Goal: Information Seeking & Learning: Learn about a topic

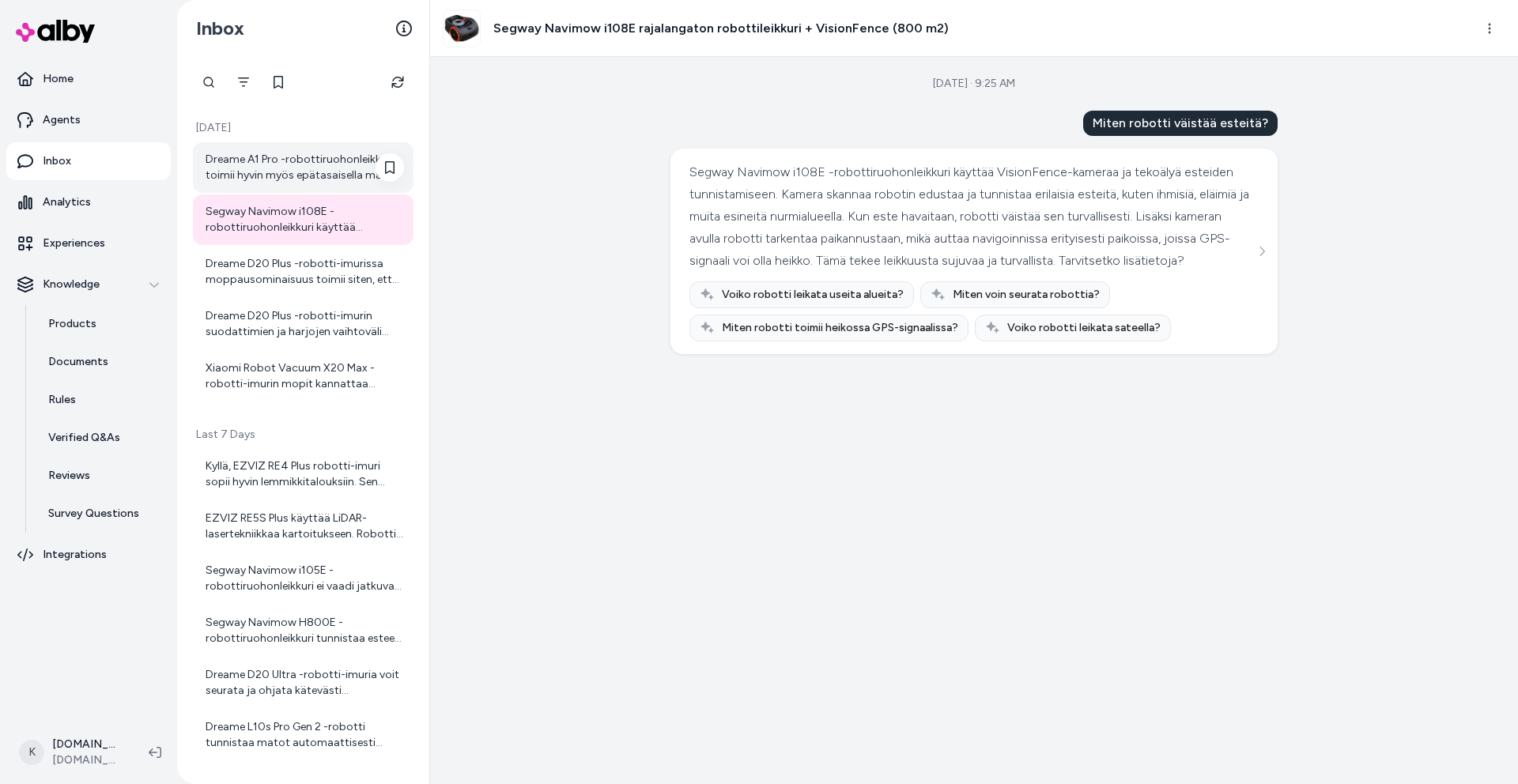
click at [316, 191] on div "Dreame A1 Pro -robottiruohonleikkuri toimii hyvin myös epätasaisella maalla. Si…" at bounding box center [303, 167] width 220 height 50
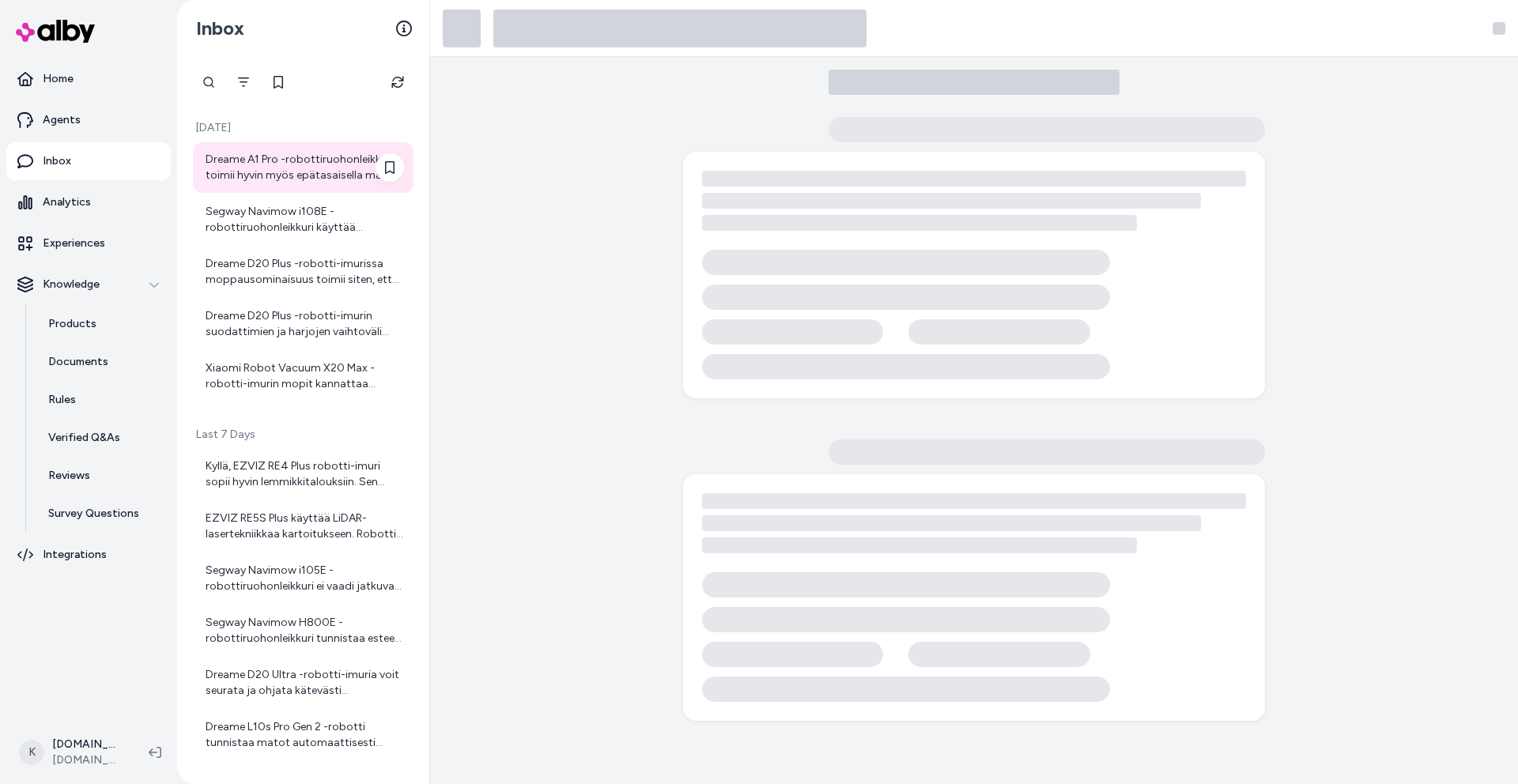
click at [310, 152] on div "Dreame A1 Pro -robottiruohonleikkuri toimii hyvin myös epätasaisella maalla. Si…" at bounding box center [304, 167] width 199 height 31
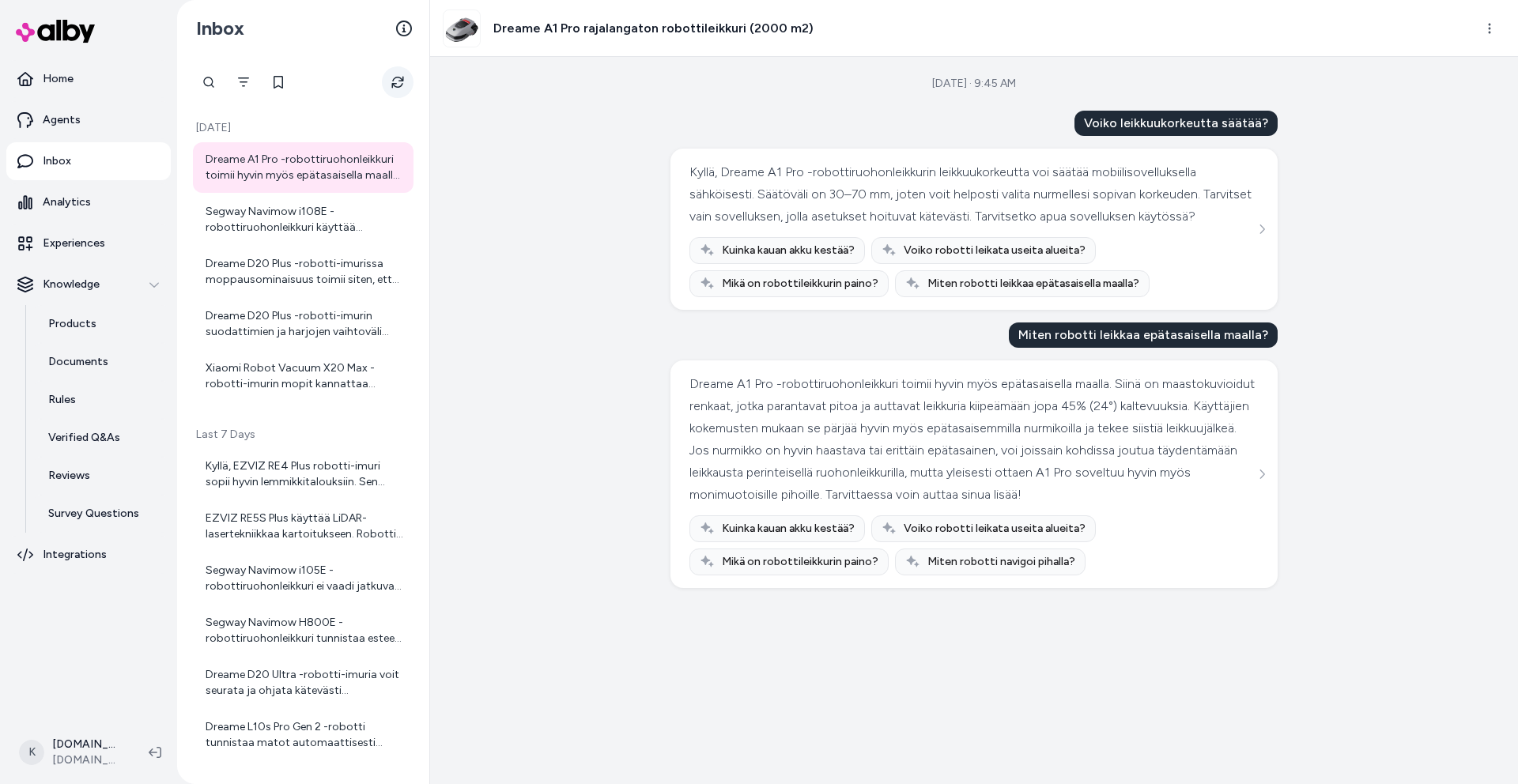
click at [392, 76] on icon "Refresh" at bounding box center [397, 82] width 14 height 14
drag, startPoint x: 377, startPoint y: 85, endPoint x: 386, endPoint y: 85, distance: 9.0
click at [377, 85] on div at bounding box center [303, 82] width 220 height 31
click at [388, 84] on button "Refresh" at bounding box center [397, 82] width 31 height 31
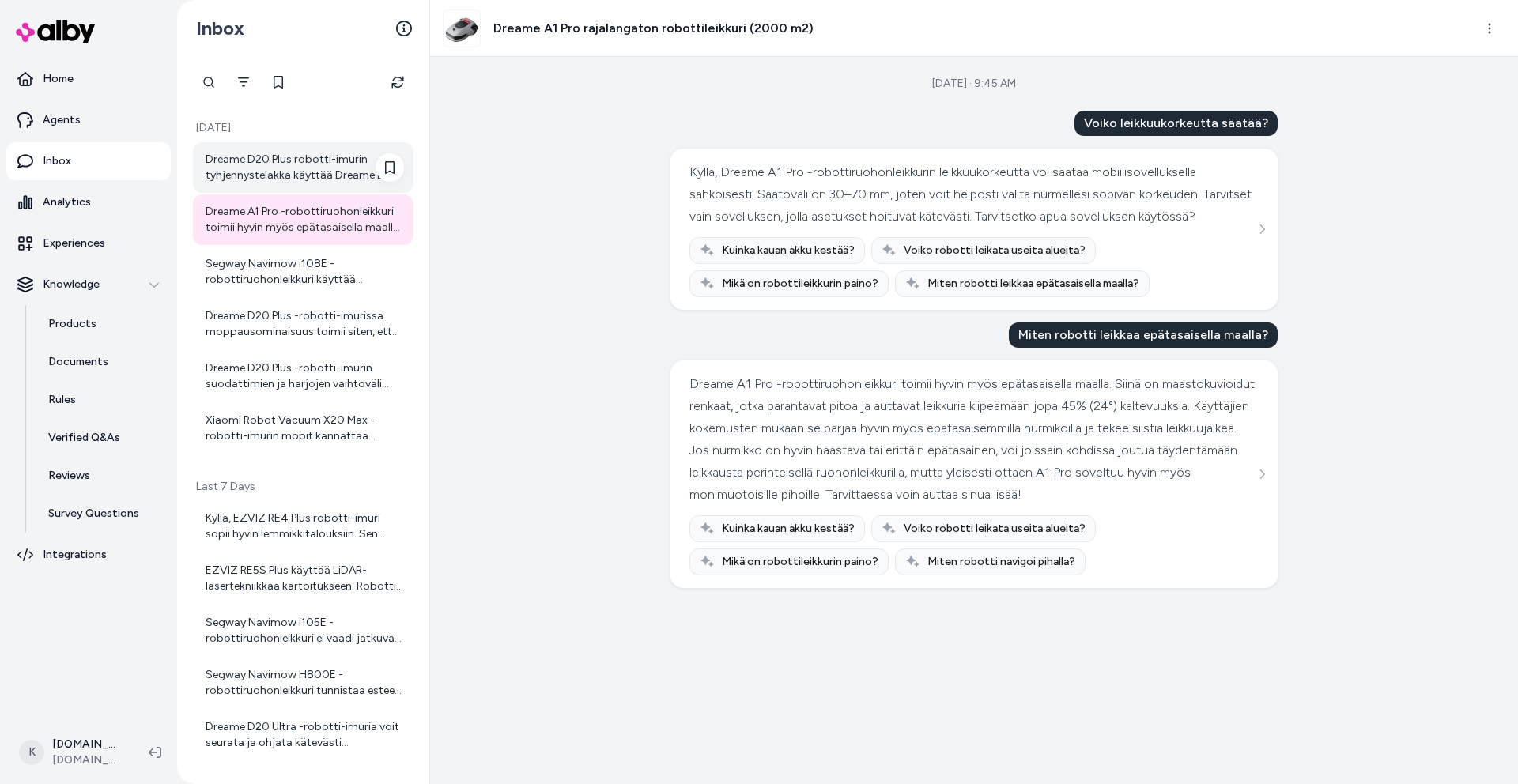
click at [327, 166] on div "Dreame D20 Plus robotti-imurin tyhjennystelakka käyttää Dreame D10 Plus Gen 2/L…" at bounding box center [304, 167] width 199 height 31
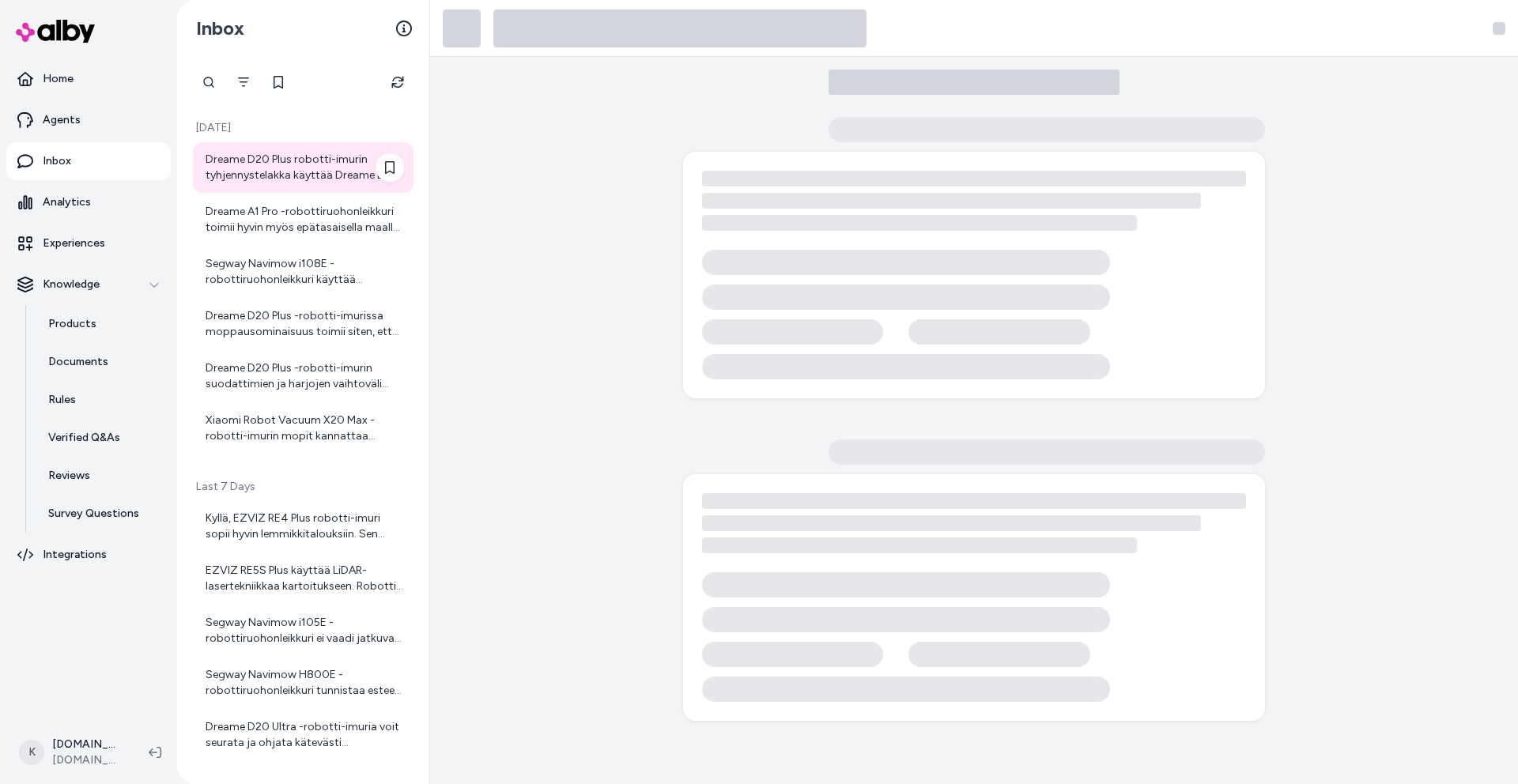
click at [280, 176] on div "Dreame D20 Plus robotti-imurin tyhjennystelakka käyttää Dreame D10 Plus Gen 2/L…" at bounding box center [304, 167] width 199 height 31
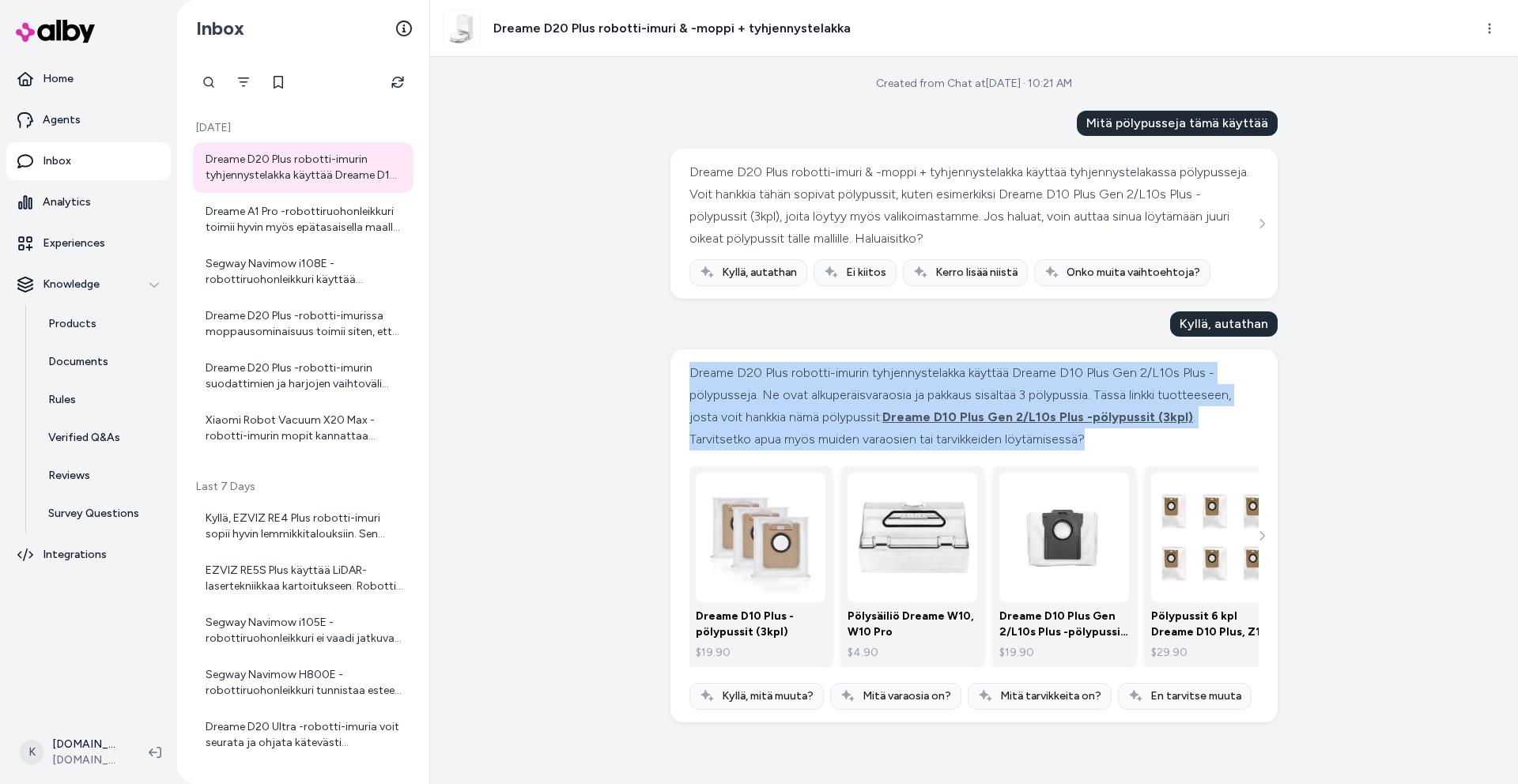
drag, startPoint x: 1128, startPoint y: 461, endPoint x: 671, endPoint y: 380, distance: 464.1
click at [671, 380] on div "Dreame D20 Plus robotti-imurin tyhjennystelakka käyttää Dreame D10 Plus Gen 2/L…" at bounding box center [974, 536] width 607 height 373
copy div "Dreame D20 Plus robotti-imurin tyhjennystelakka käyttää Dreame D10 Plus Gen 2/L…"
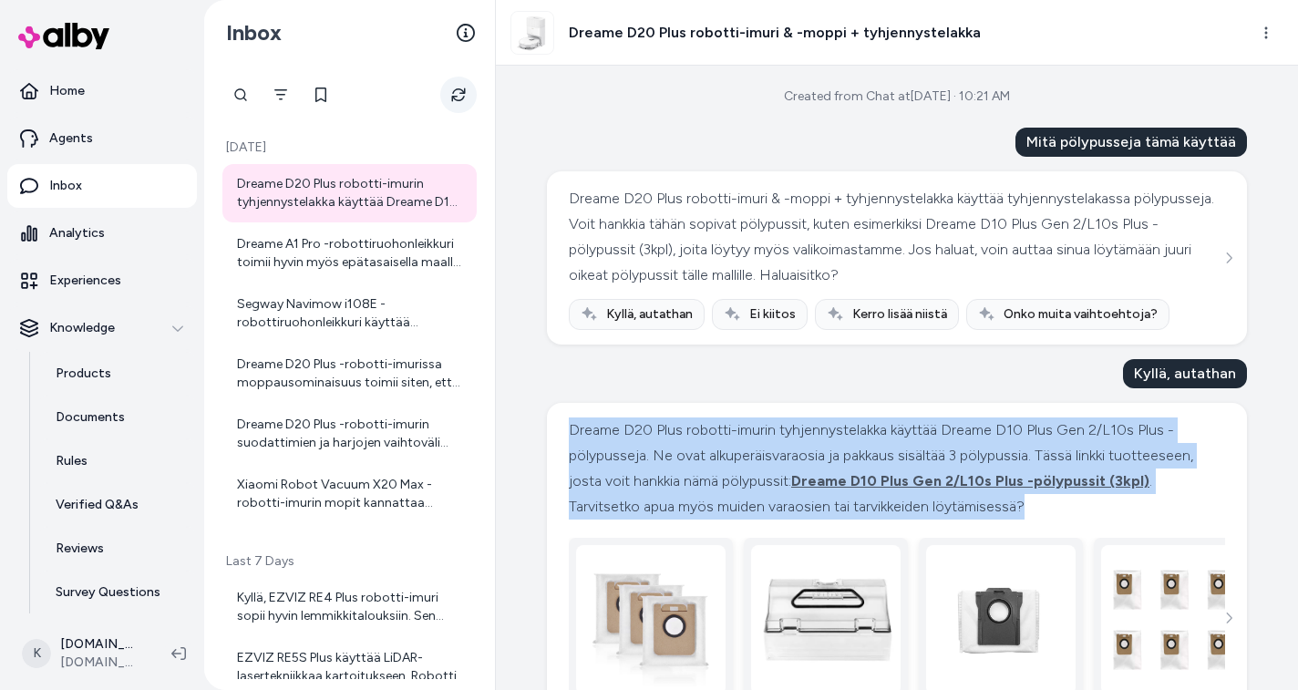
click at [450, 87] on button "Refresh" at bounding box center [458, 95] width 36 height 36
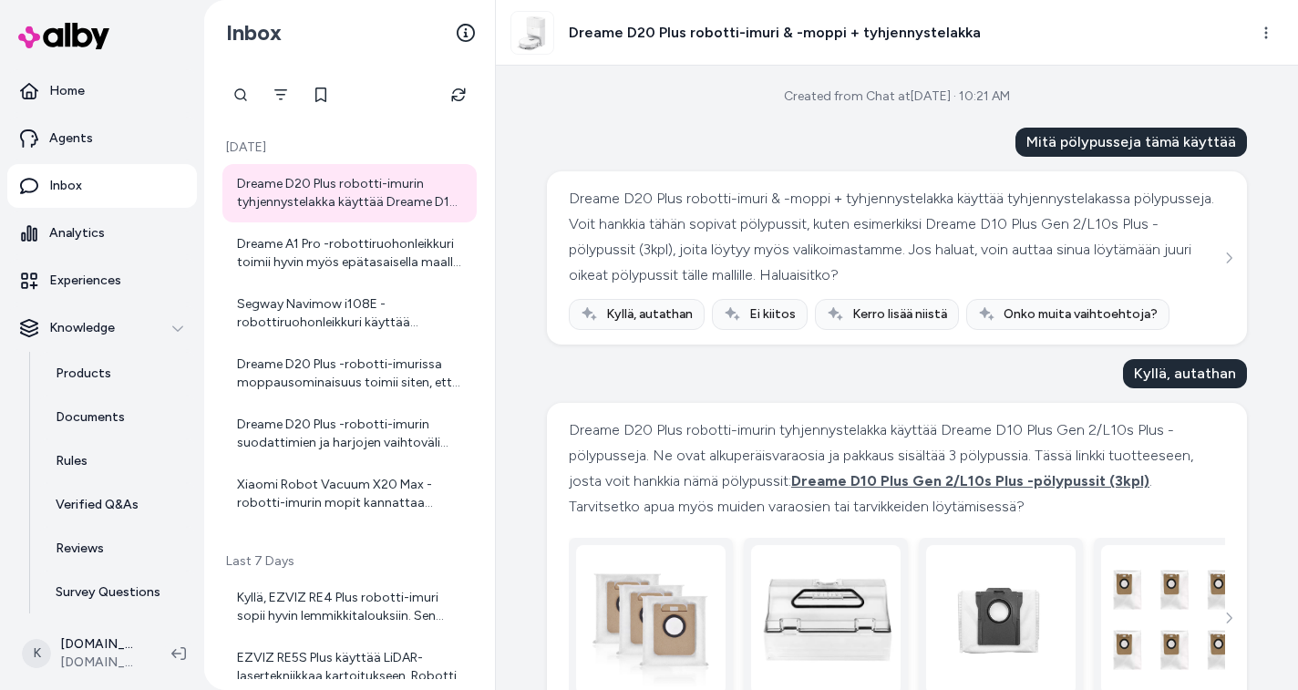
click at [775, 210] on div "Dreame D20 Plus robotti-imuri & -moppi + tyhjennystelakka käyttää tyhjennystela…" at bounding box center [895, 237] width 652 height 102
drag, startPoint x: 565, startPoint y: 149, endPoint x: 555, endPoint y: 142, distance: 11.9
click at [565, 149] on div "Mitä pölypusseja tämä käyttää Dreame D20 Plus robotti-imuri & -moppi + tyhjenny…" at bounding box center [897, 480] width 700 height 705
click at [457, 103] on button "Refresh" at bounding box center [458, 95] width 36 height 36
click at [463, 105] on button "Refresh" at bounding box center [458, 95] width 36 height 36
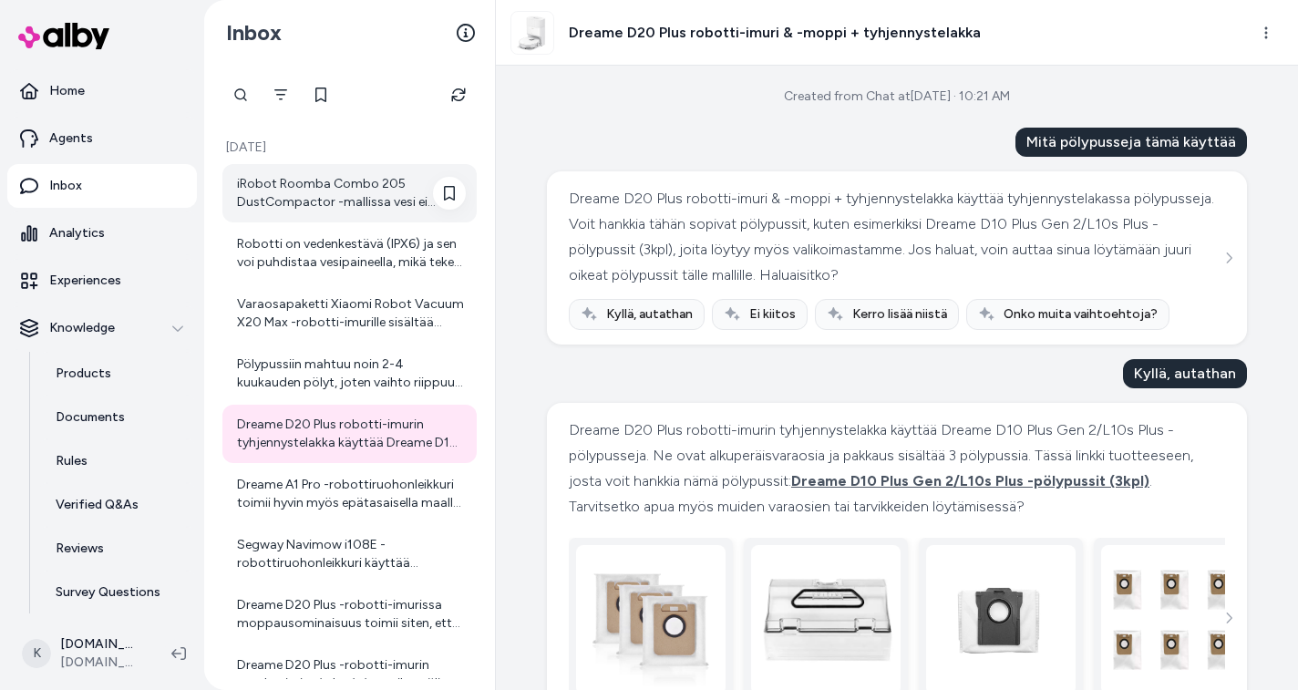
click at [321, 186] on div "iRobot Roomba Combo 205 DustCompactor -mallissa vesi ei suihkuta suoraan moppau…" at bounding box center [351, 193] width 229 height 36
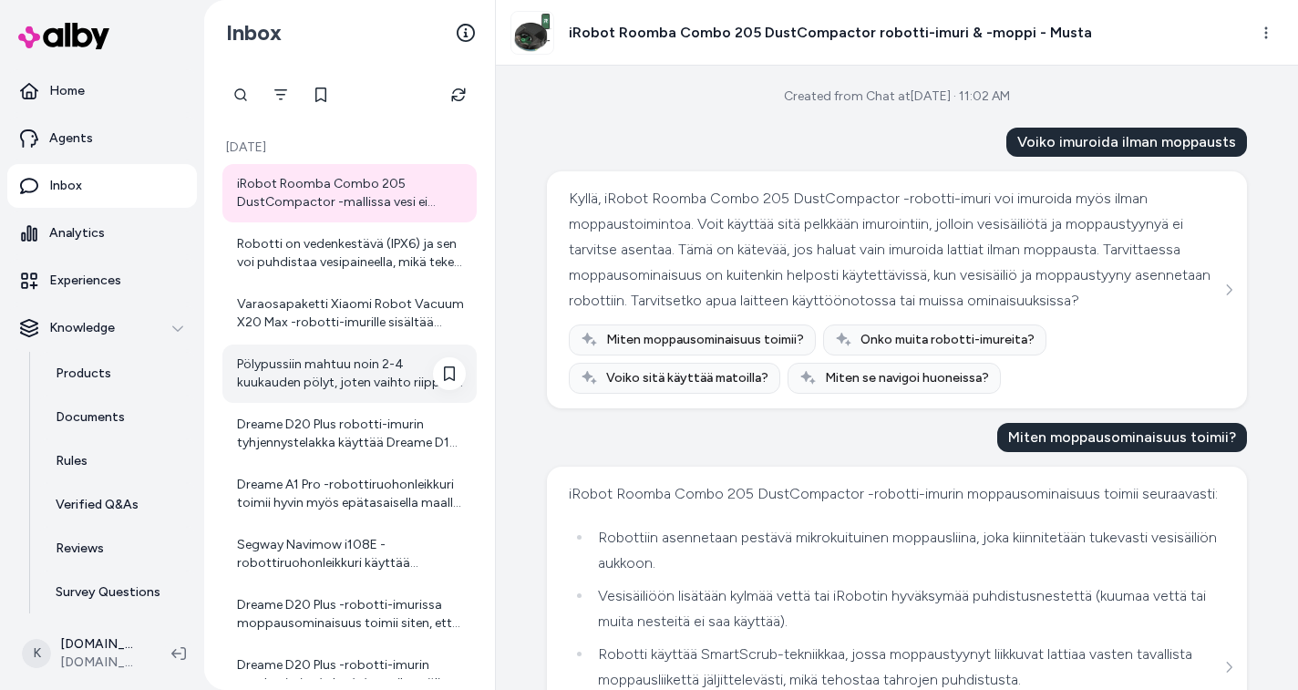
click at [342, 375] on div "Pölypussiin mahtuu noin 2-4 kuukauden pölyt, joten vaihto riippuu käytöstä ja y…" at bounding box center [351, 373] width 229 height 36
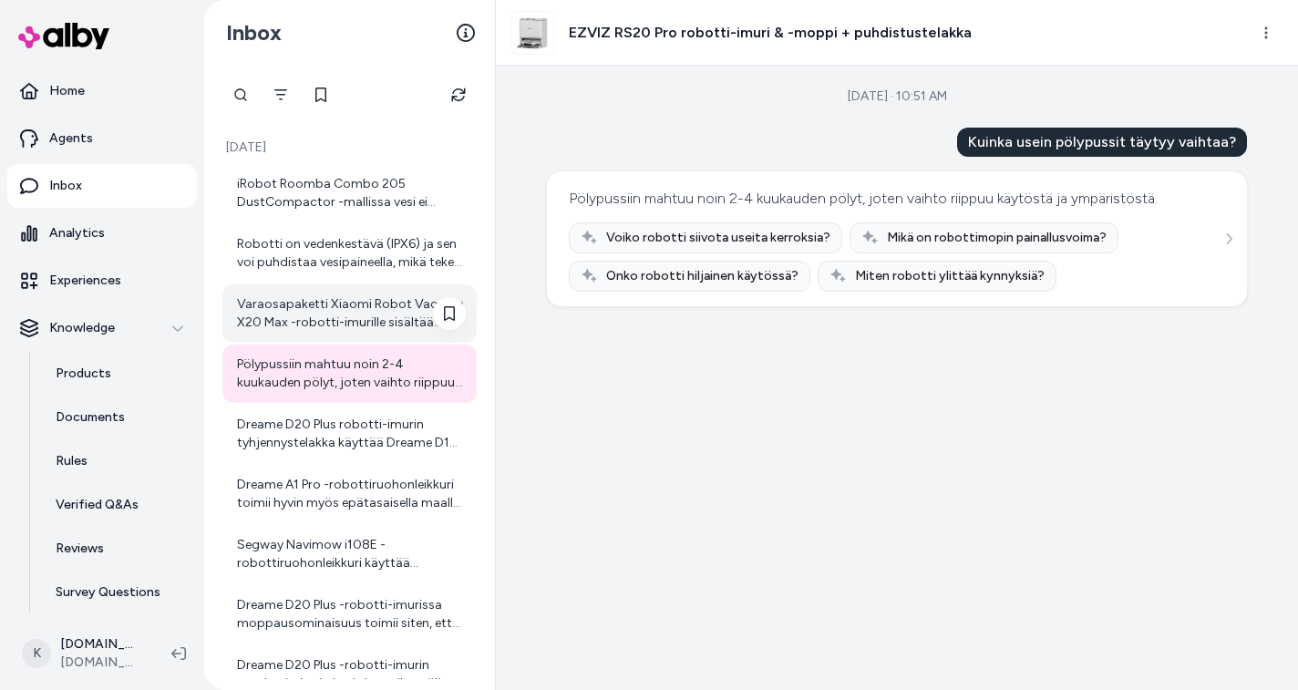
click at [314, 289] on div "Varaosapaketti Xiaomi Robot Vacuum X20 Max -robotti-imurille sisältää kuluvia v…" at bounding box center [349, 313] width 254 height 58
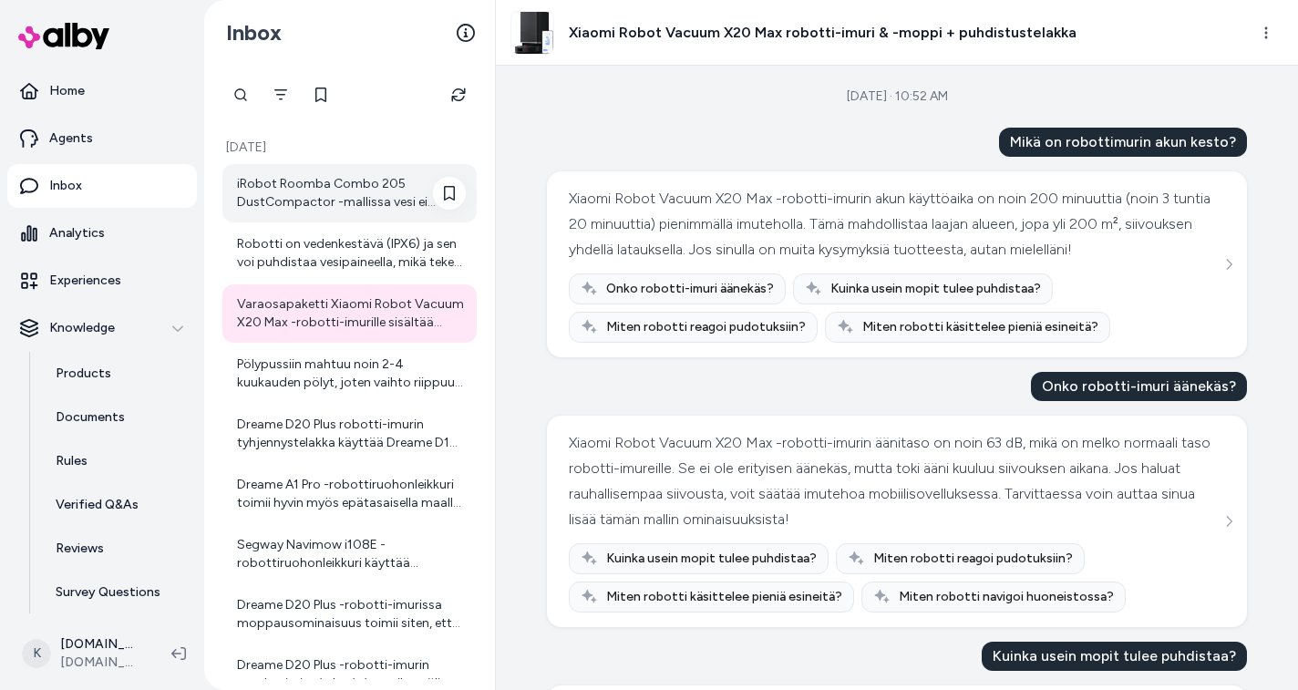
click at [323, 217] on div "iRobot Roomba Combo 205 DustCompactor -mallissa vesi ei suihkuta suoraan moppau…" at bounding box center [349, 193] width 254 height 58
